Goal: Information Seeking & Learning: Learn about a topic

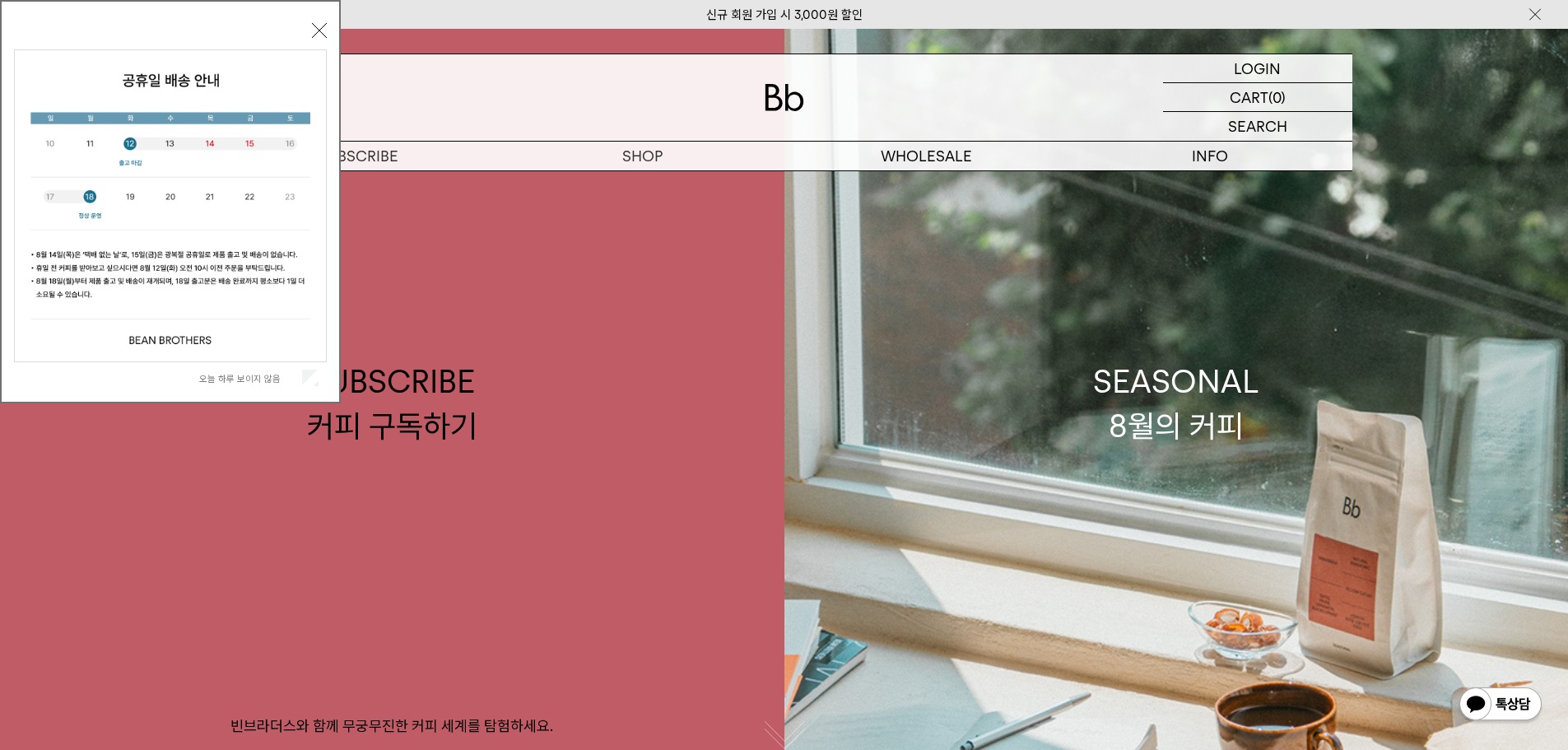
click at [323, 23] on div "오늘 하루 보이지 않음 닫기" at bounding box center [171, 206] width 313 height 375
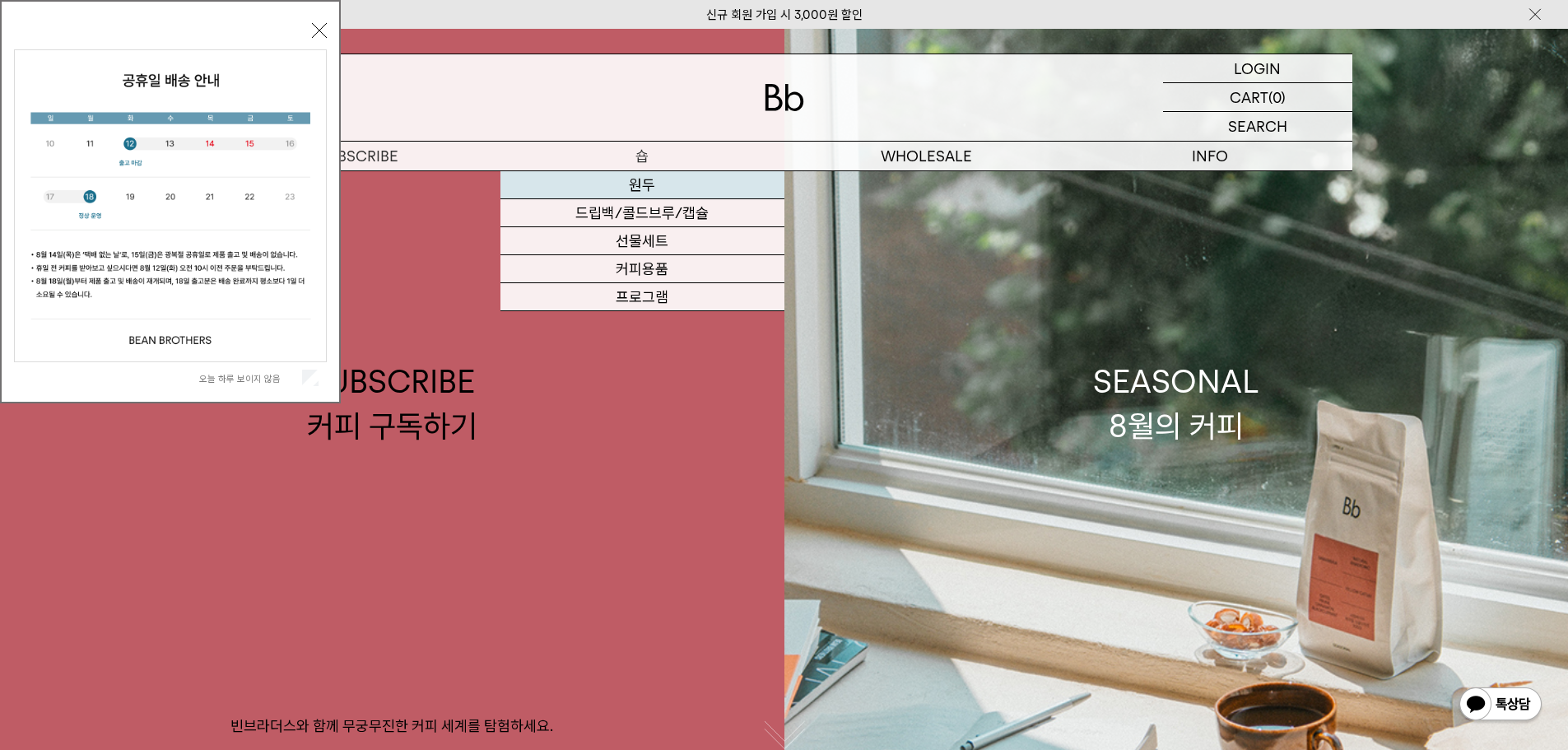
click at [640, 180] on link "원두" at bounding box center [642, 186] width 284 height 28
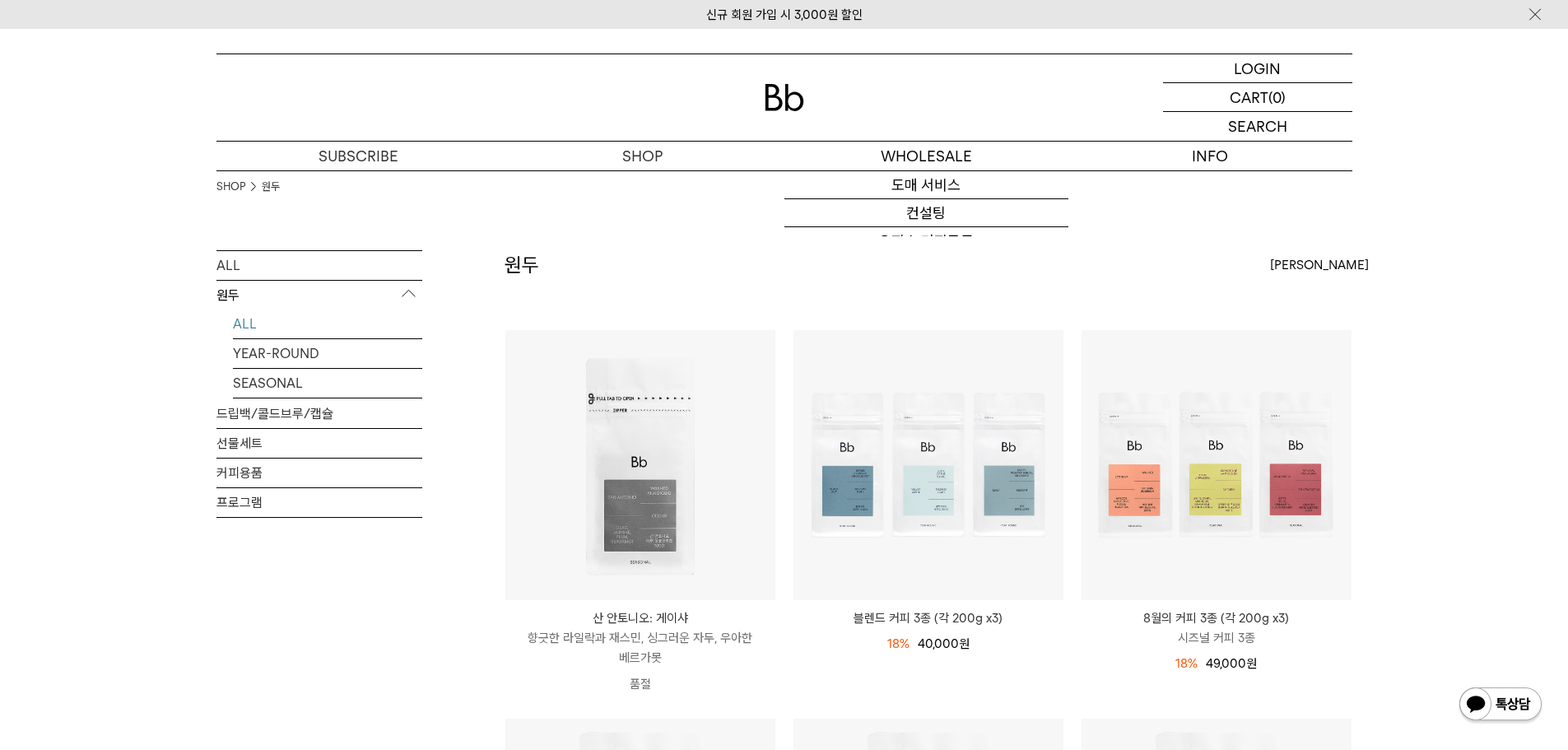
drag, startPoint x: 1012, startPoint y: 326, endPoint x: 795, endPoint y: 58, distance: 344.8
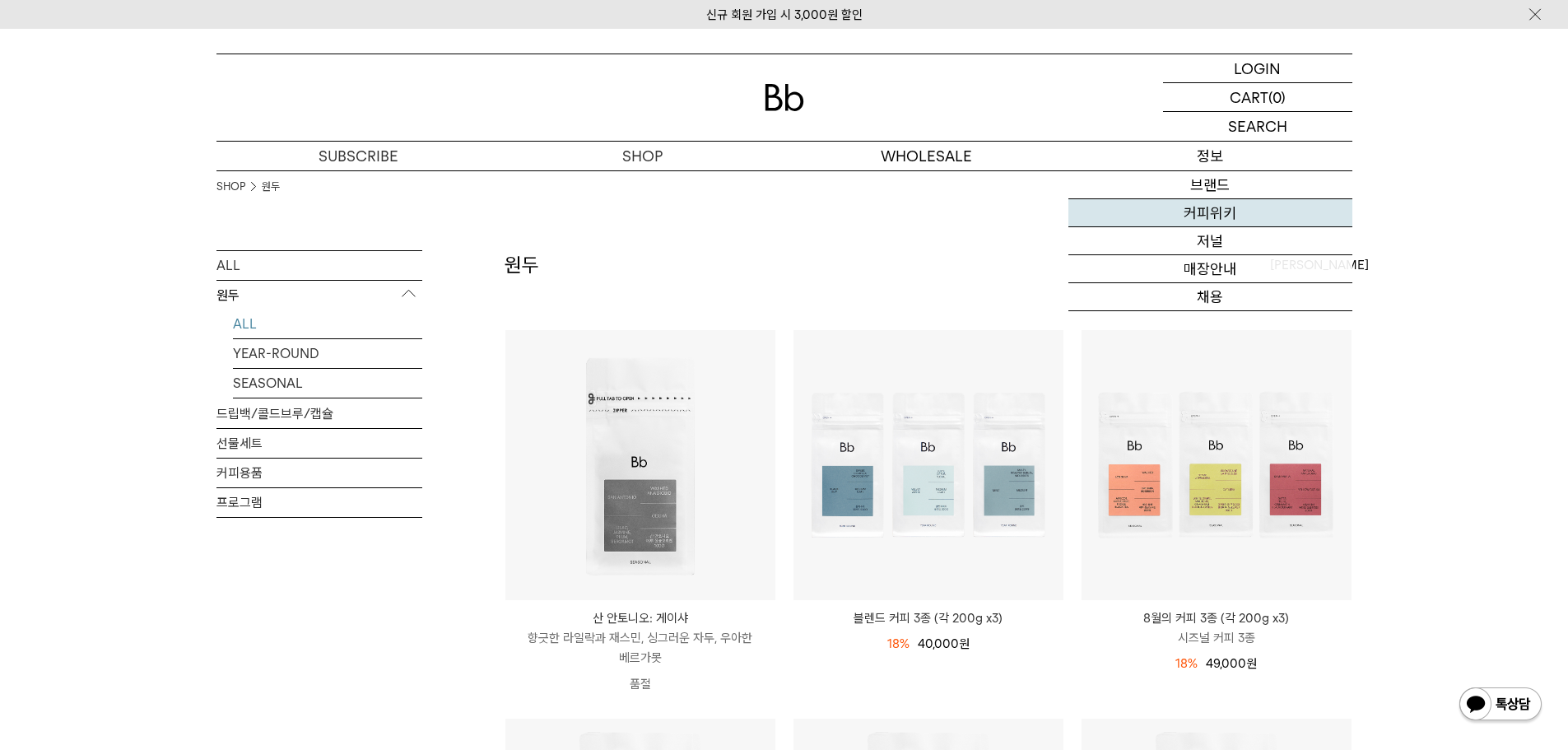
click at [1202, 212] on link "커피위키" at bounding box center [1210, 213] width 284 height 28
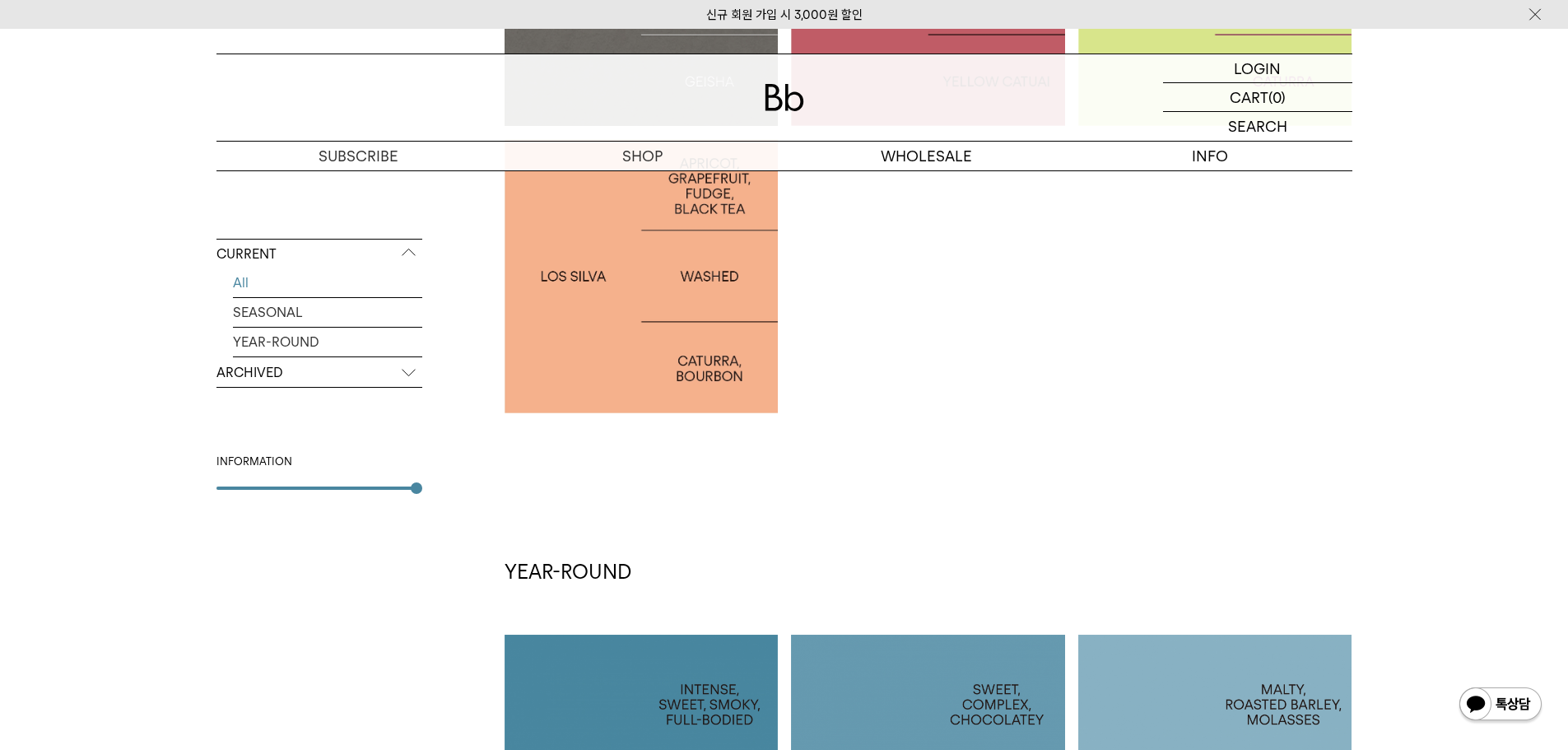
scroll to position [412, 0]
